Goal: Task Accomplishment & Management: Complete application form

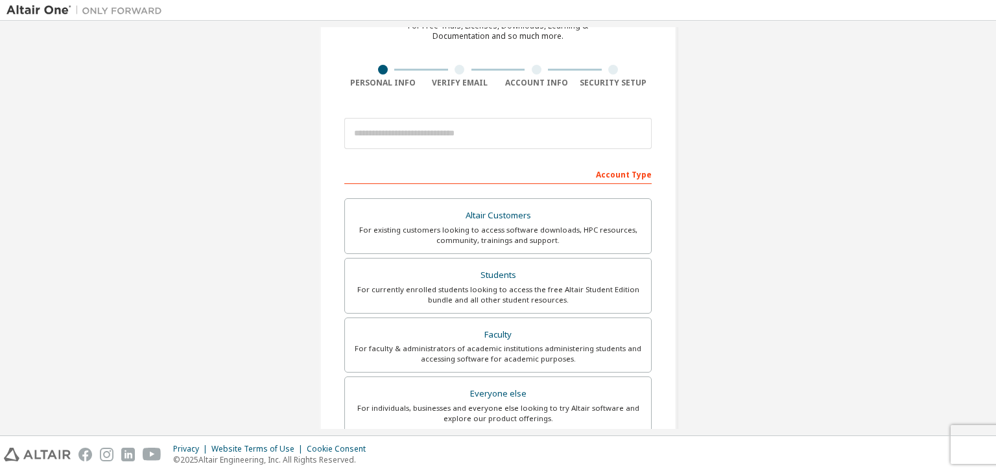
scroll to position [72, 0]
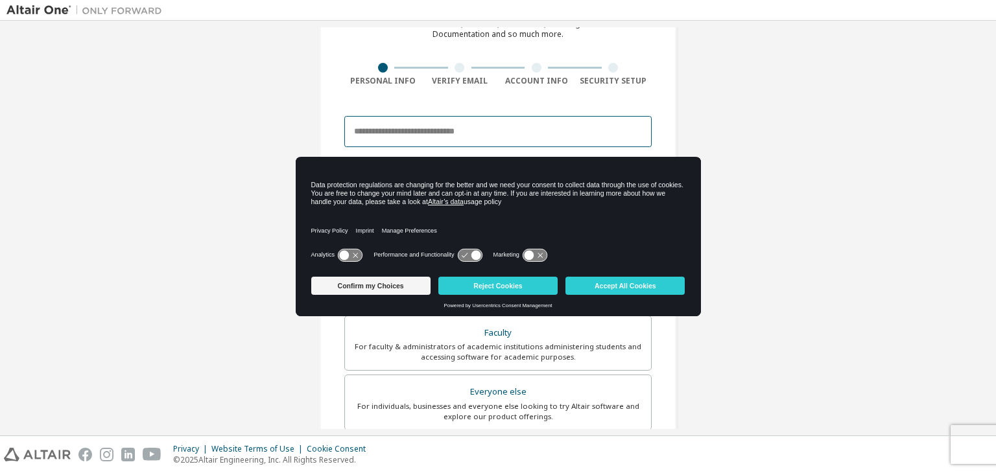
click at [476, 128] on input "email" at bounding box center [497, 131] width 307 height 31
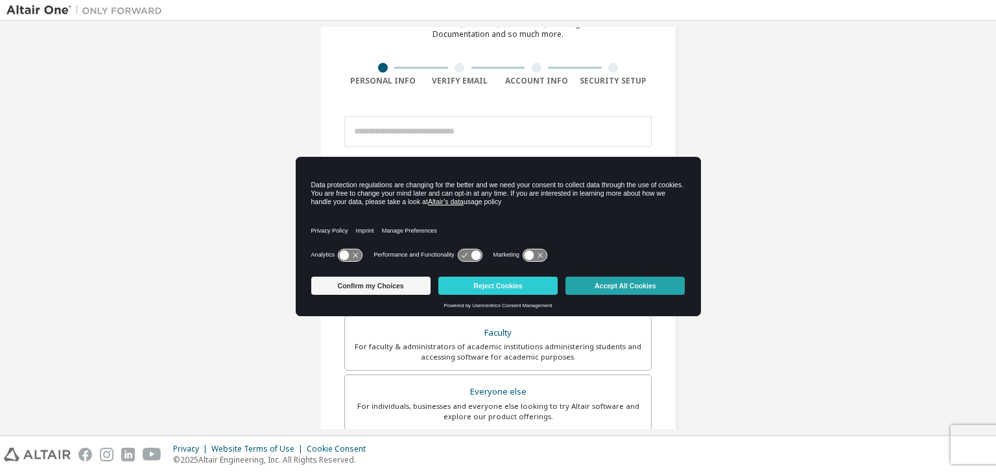
click at [617, 279] on button "Accept All Cookies" at bounding box center [624, 286] width 119 height 18
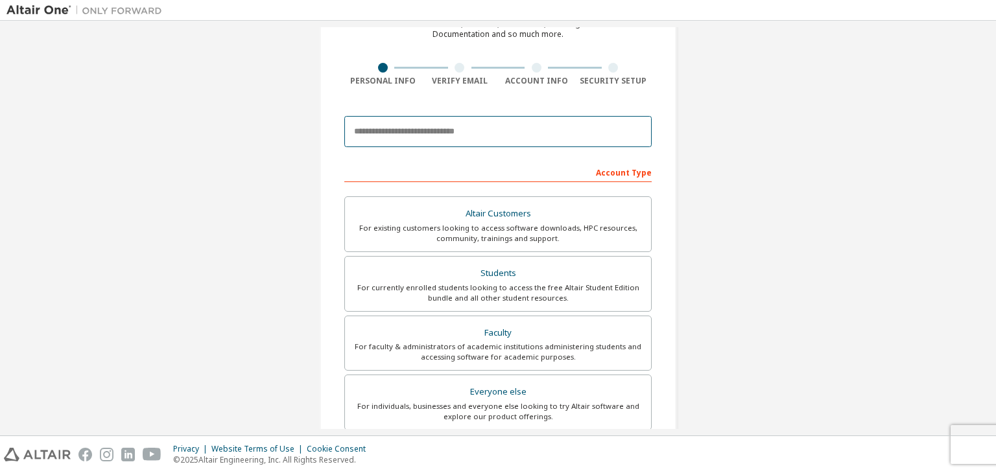
click at [494, 134] on input "email" at bounding box center [497, 131] width 307 height 31
type input "**********"
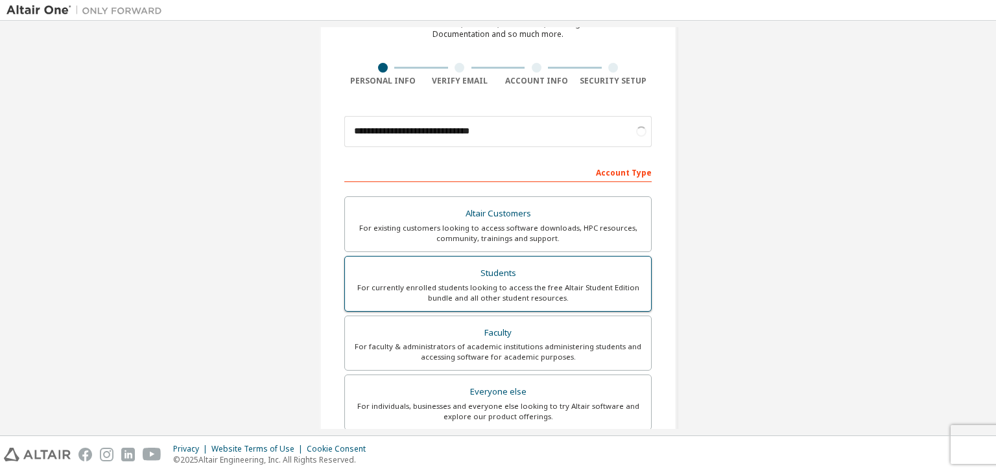
click at [576, 291] on div "For currently enrolled students looking to access the free Altair Student Editi…" at bounding box center [498, 293] width 290 height 21
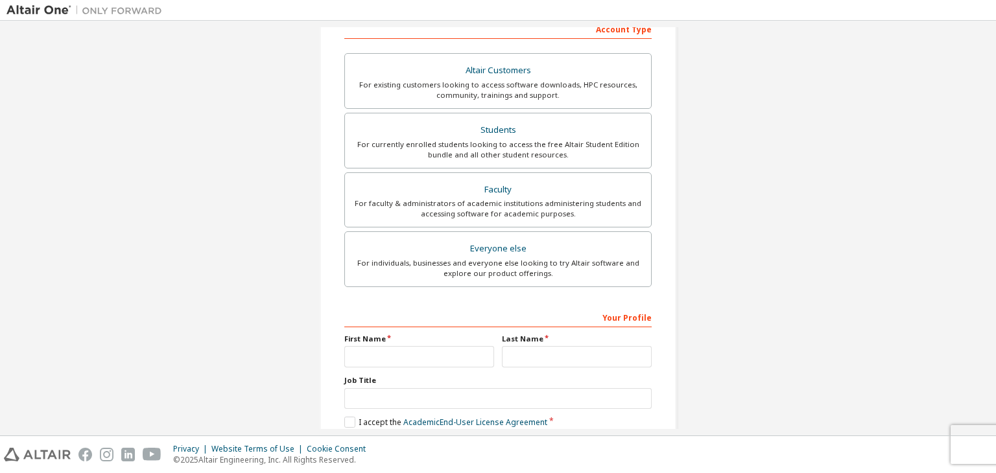
scroll to position [255, 0]
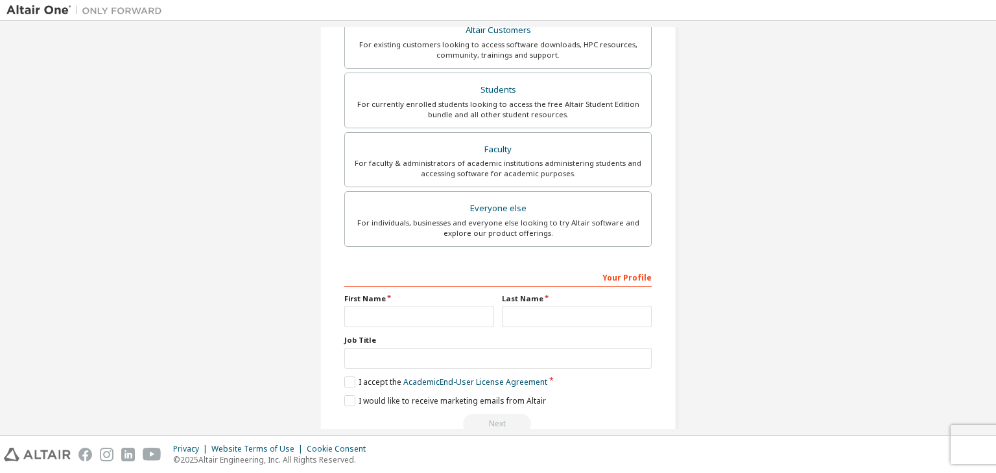
click at [391, 301] on div "First Name" at bounding box center [419, 311] width 158 height 34
click at [391, 309] on input "text" at bounding box center [419, 316] width 150 height 21
type input "****"
click at [548, 307] on input "text" at bounding box center [577, 316] width 150 height 21
type input "****"
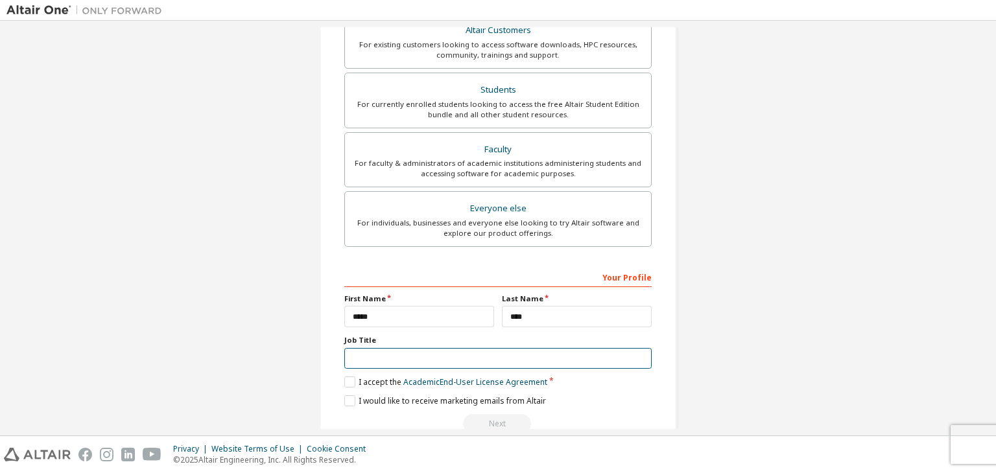
click at [458, 364] on input "text" at bounding box center [497, 358] width 307 height 21
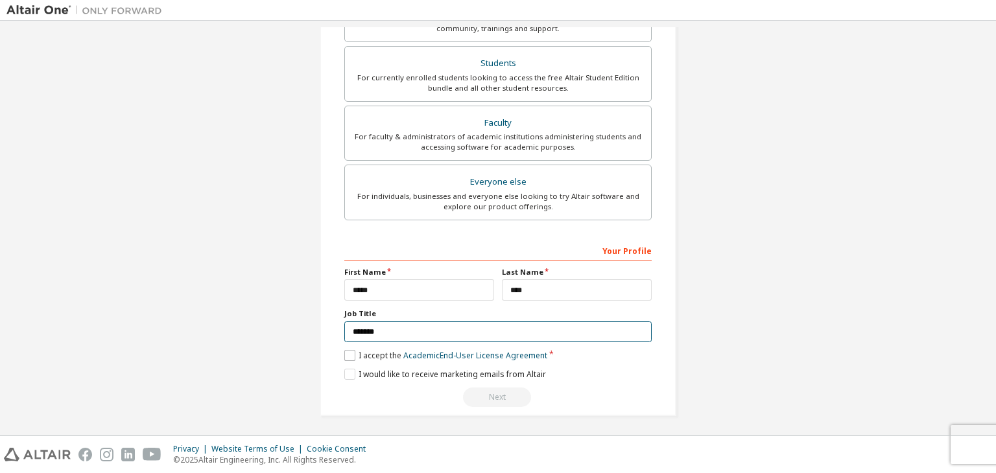
type input "*******"
click at [347, 355] on label "I accept the Academic End-User License Agreement" at bounding box center [445, 355] width 203 height 11
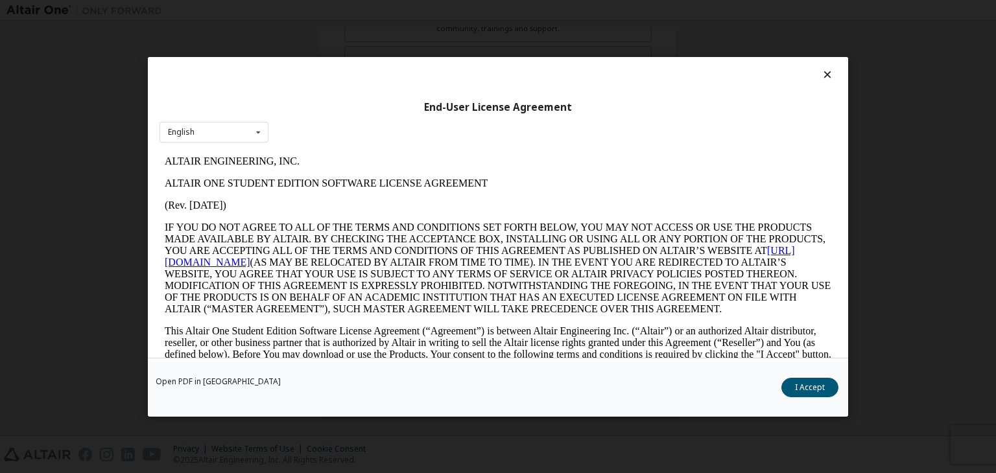
scroll to position [0, 0]
click at [811, 385] on button "I Accept" at bounding box center [809, 387] width 57 height 19
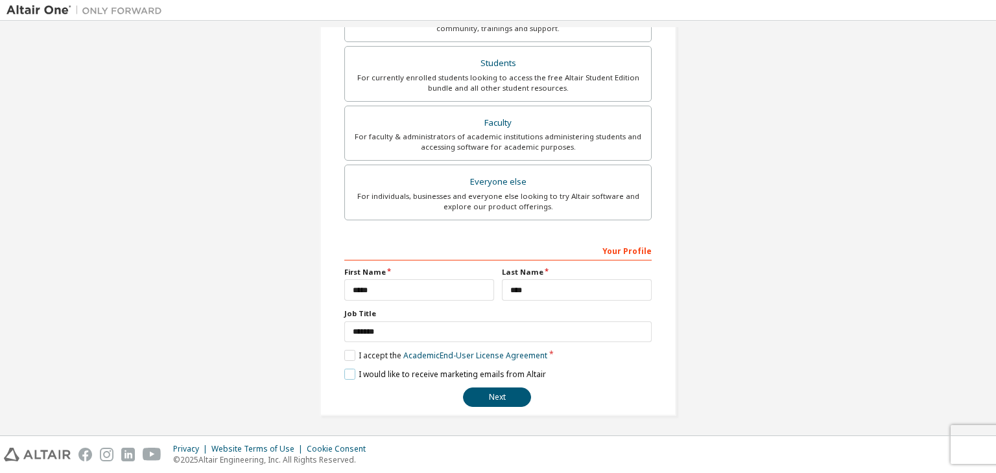
click at [345, 374] on label "I would like to receive marketing emails from Altair" at bounding box center [445, 374] width 202 height 11
click at [344, 370] on label "I would like to receive marketing emails from Altair" at bounding box center [445, 374] width 202 height 11
click at [495, 393] on button "Next" at bounding box center [497, 397] width 68 height 19
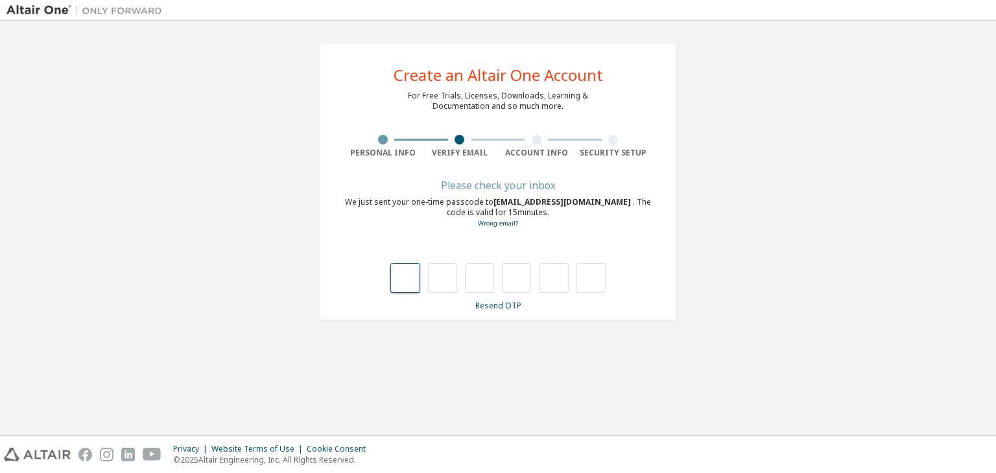
type input "*"
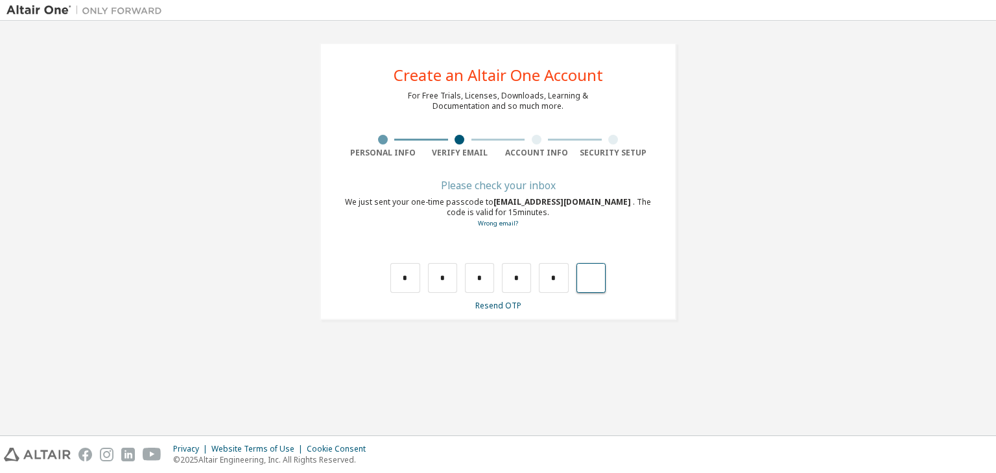
type input "*"
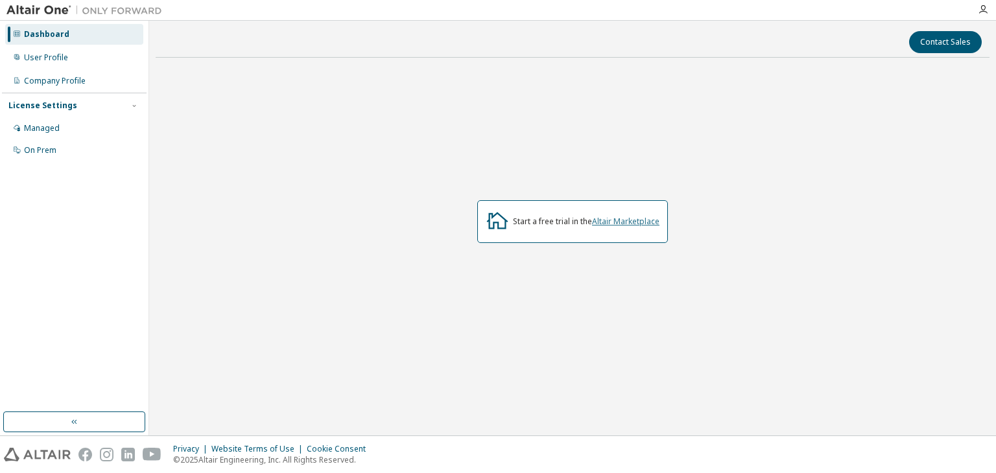
click at [633, 224] on link "Altair Marketplace" at bounding box center [625, 221] width 67 height 11
